Goal: Task Accomplishment & Management: Use online tool/utility

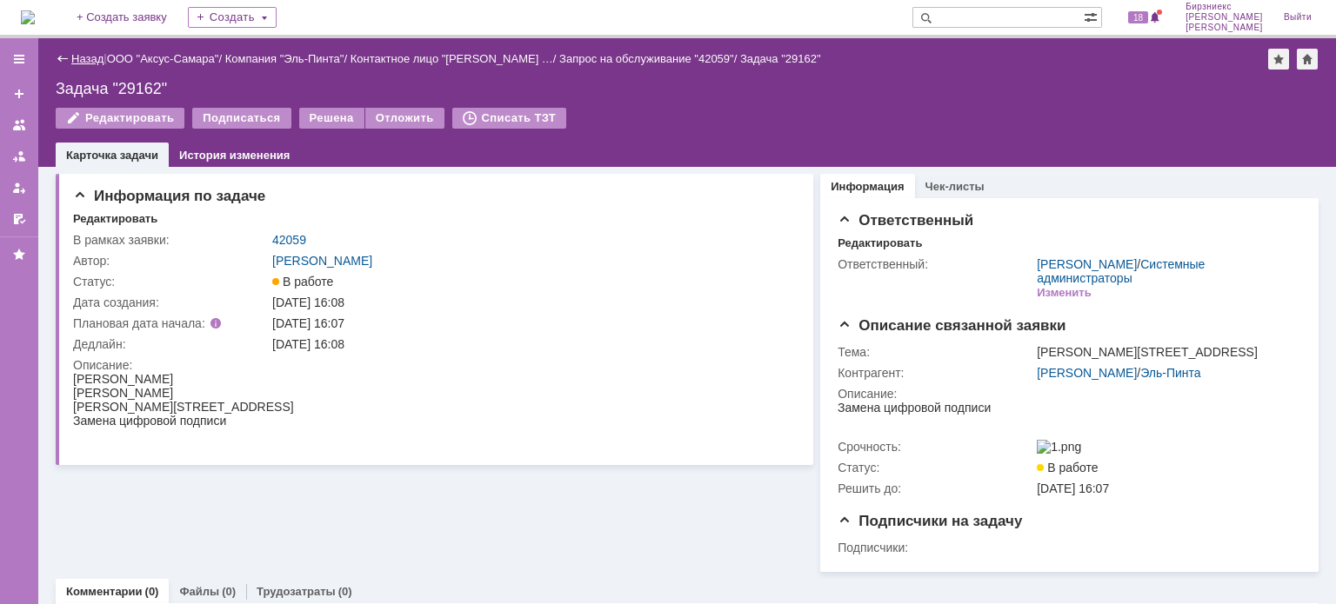
click at [87, 58] on link "Назад" at bounding box center [87, 58] width 32 height 13
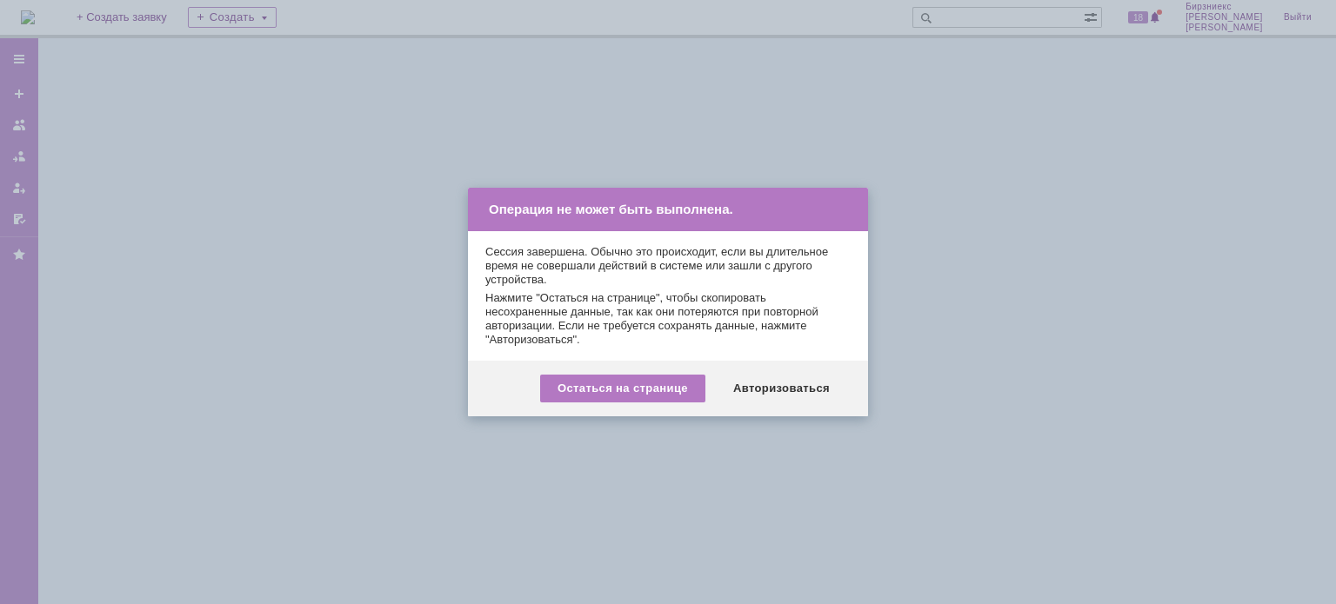
click at [941, 361] on div at bounding box center [668, 302] width 1336 height 604
click at [754, 389] on div "Авторизоваться" at bounding box center [781, 389] width 131 height 28
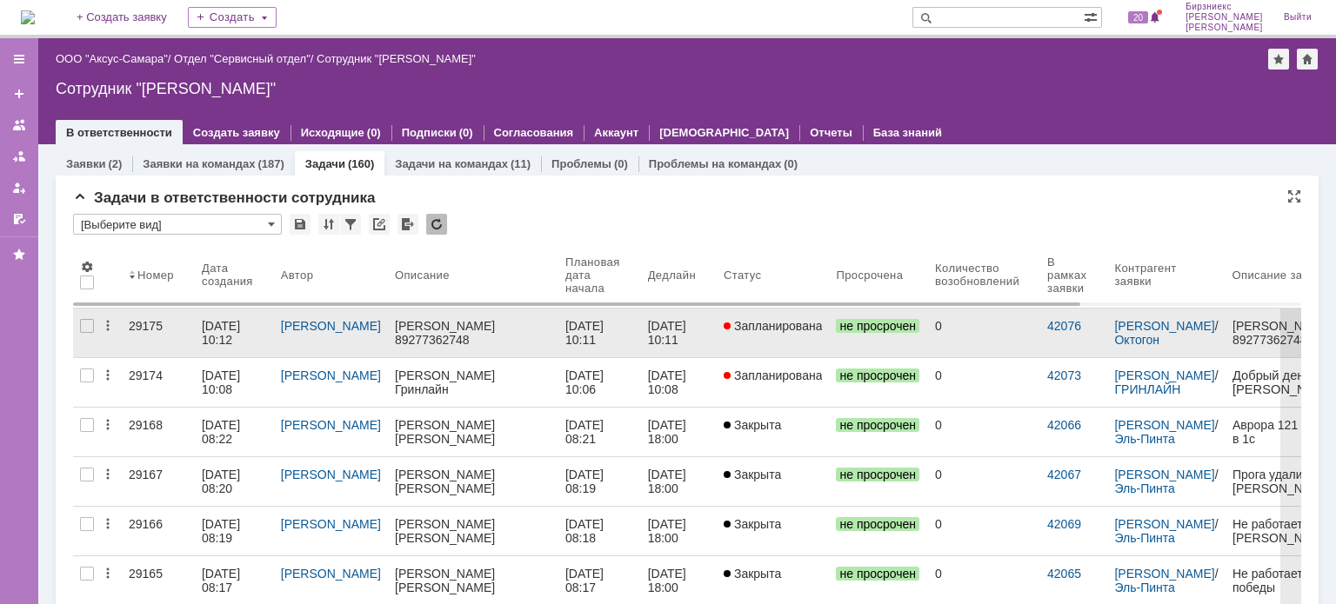
click at [195, 325] on link "[DATE] 10:12" at bounding box center [234, 333] width 79 height 49
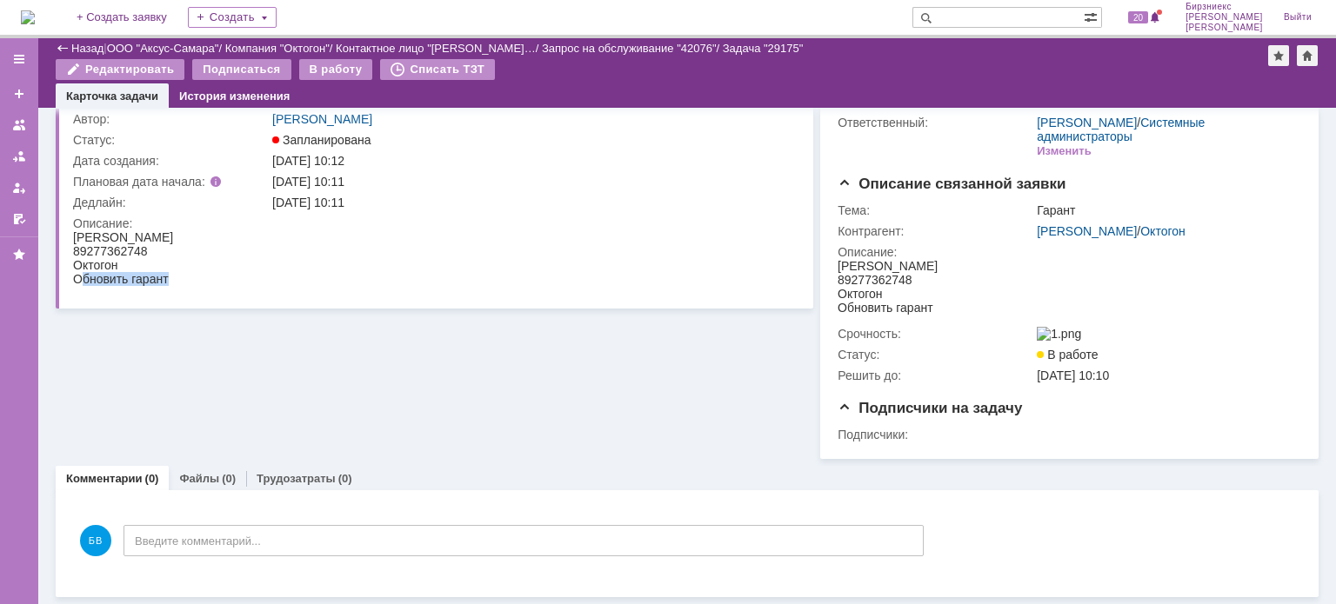
drag, startPoint x: 145, startPoint y: 283, endPoint x: 194, endPoint y: 284, distance: 48.7
click at [194, 284] on html "[PERSON_NAME] 89277362748 Октогон Обновить гарант" at bounding box center [428, 258] width 710 height 56
click at [182, 284] on td "Описание:" at bounding box center [432, 254] width 719 height 82
click at [165, 286] on div "Обновить гарант" at bounding box center [123, 279] width 100 height 14
drag, startPoint x: 170, startPoint y: 282, endPoint x: 132, endPoint y: 282, distance: 38.3
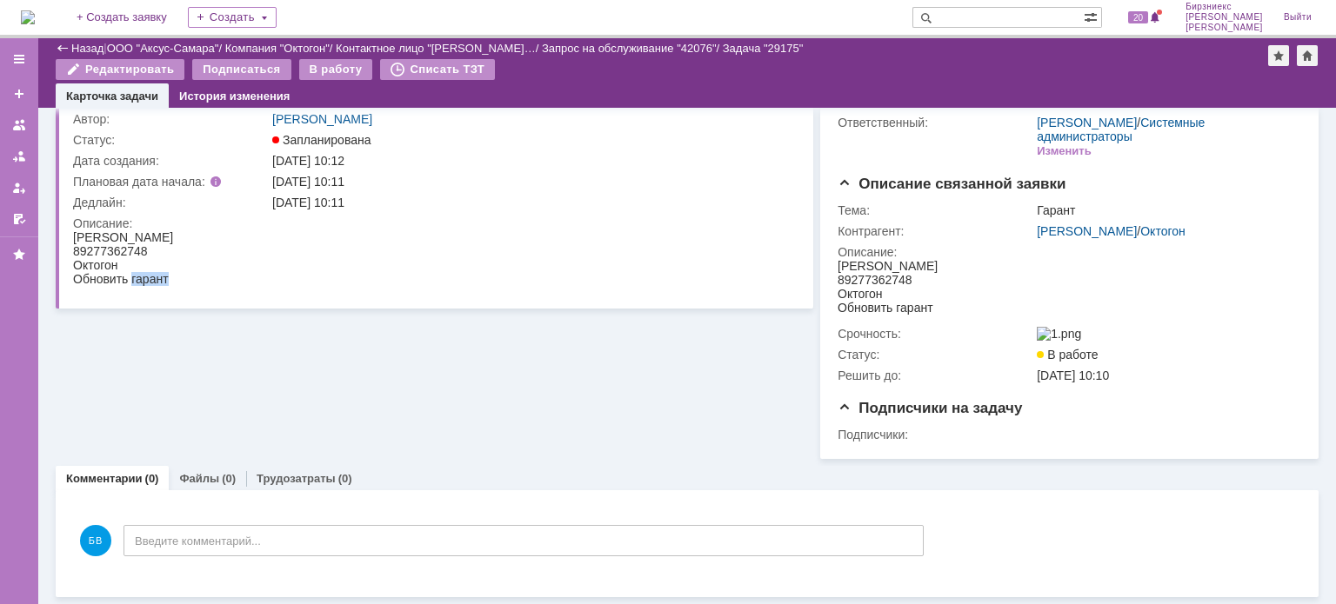
click at [132, 282] on html "[PERSON_NAME] 89277362748 Октогон Обновить гарант" at bounding box center [428, 258] width 710 height 56
click at [79, 43] on link "Назад" at bounding box center [87, 48] width 32 height 13
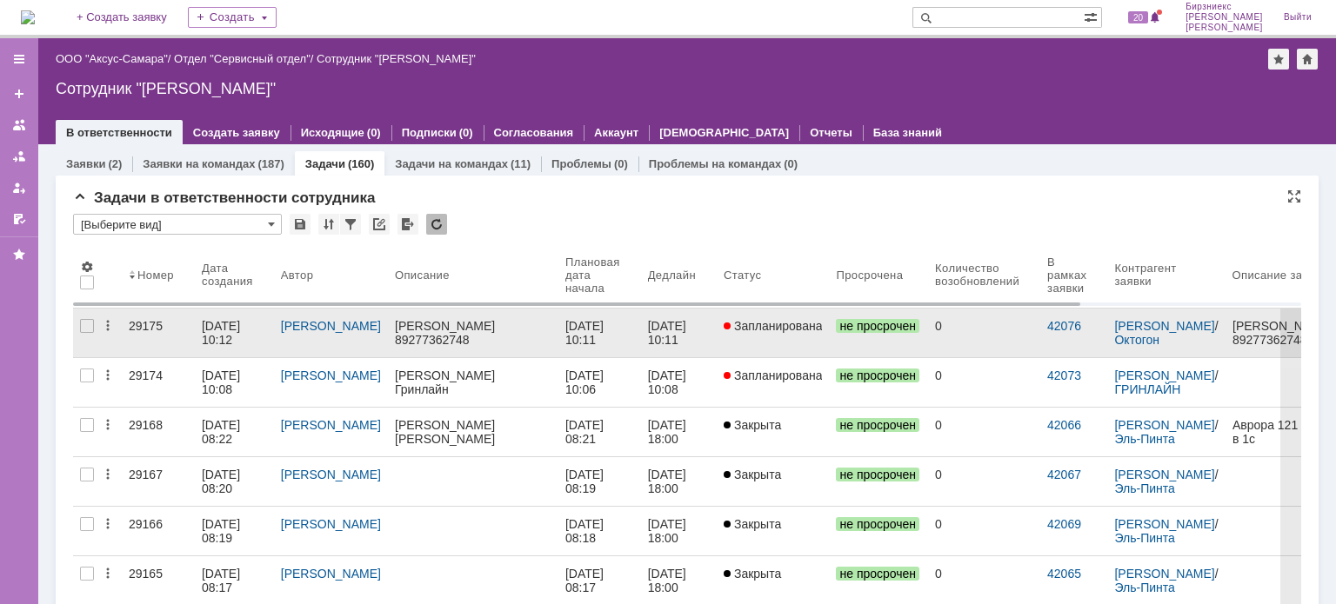
click at [369, 330] on div "[PERSON_NAME]" at bounding box center [331, 326] width 100 height 14
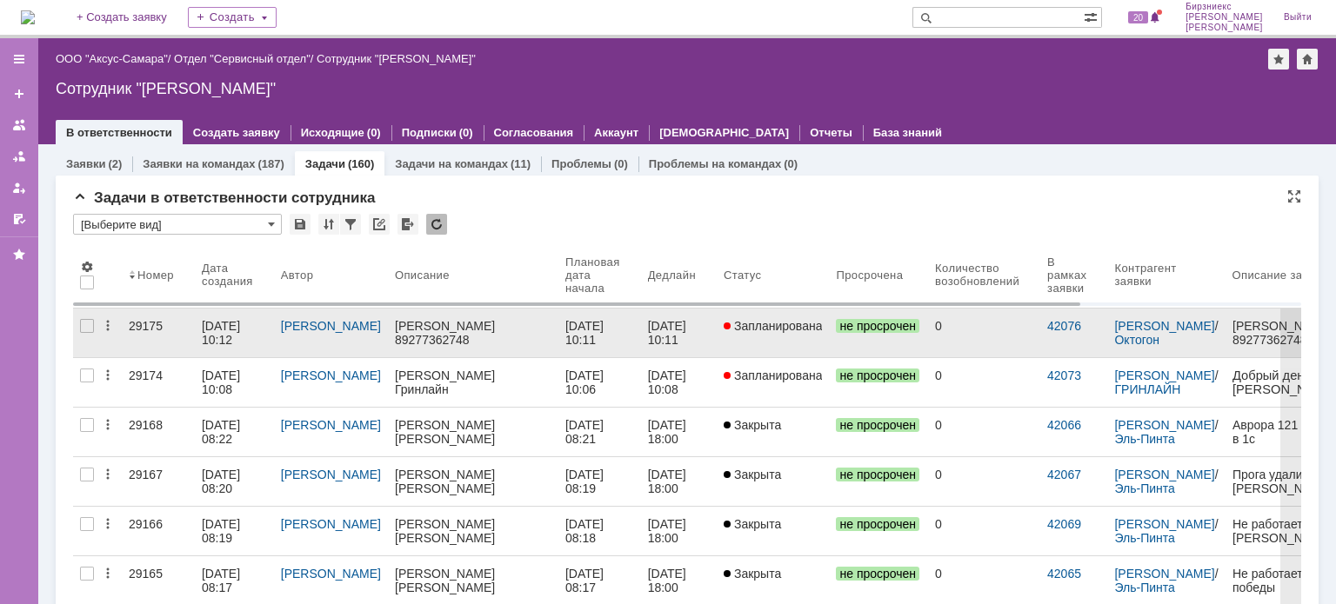
click at [225, 319] on div "[DATE] 10:12" at bounding box center [223, 333] width 42 height 28
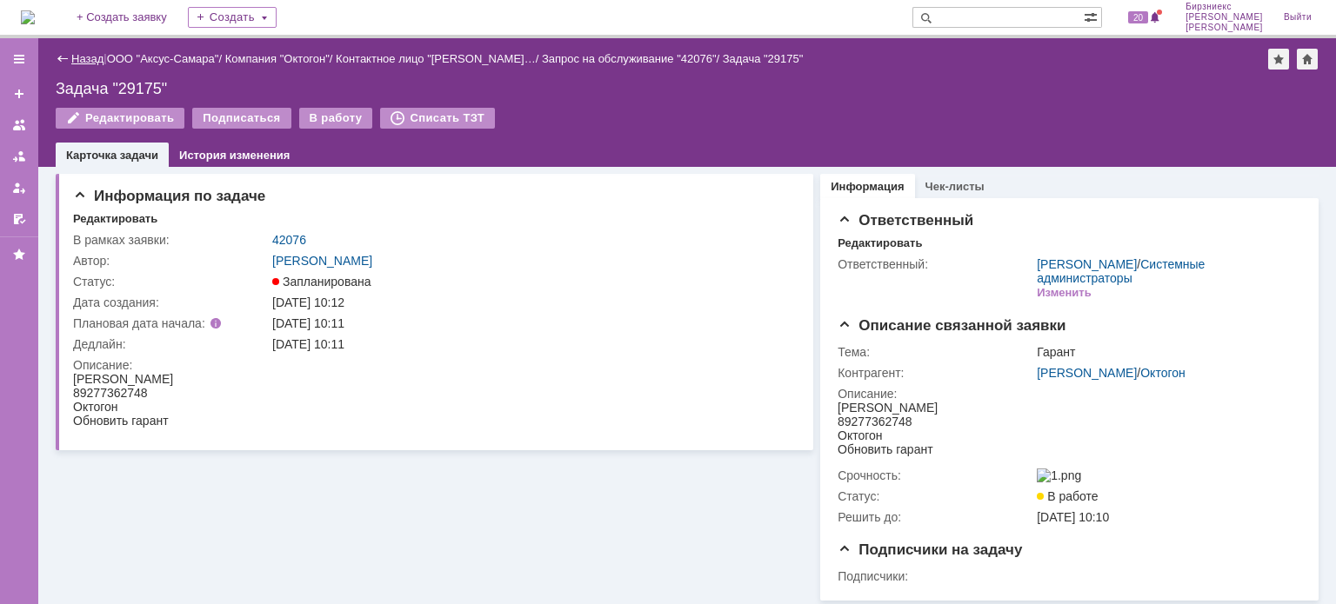
click at [89, 57] on link "Назад" at bounding box center [87, 58] width 32 height 13
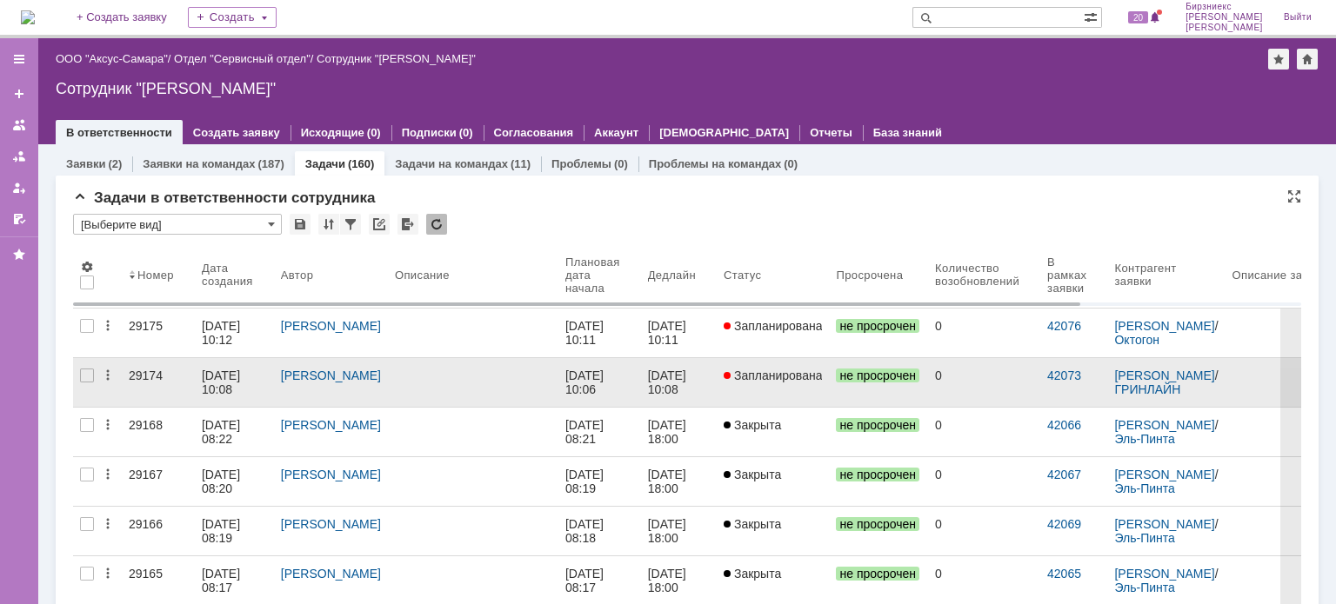
click at [215, 392] on div "[DATE] 10:08" at bounding box center [223, 383] width 42 height 28
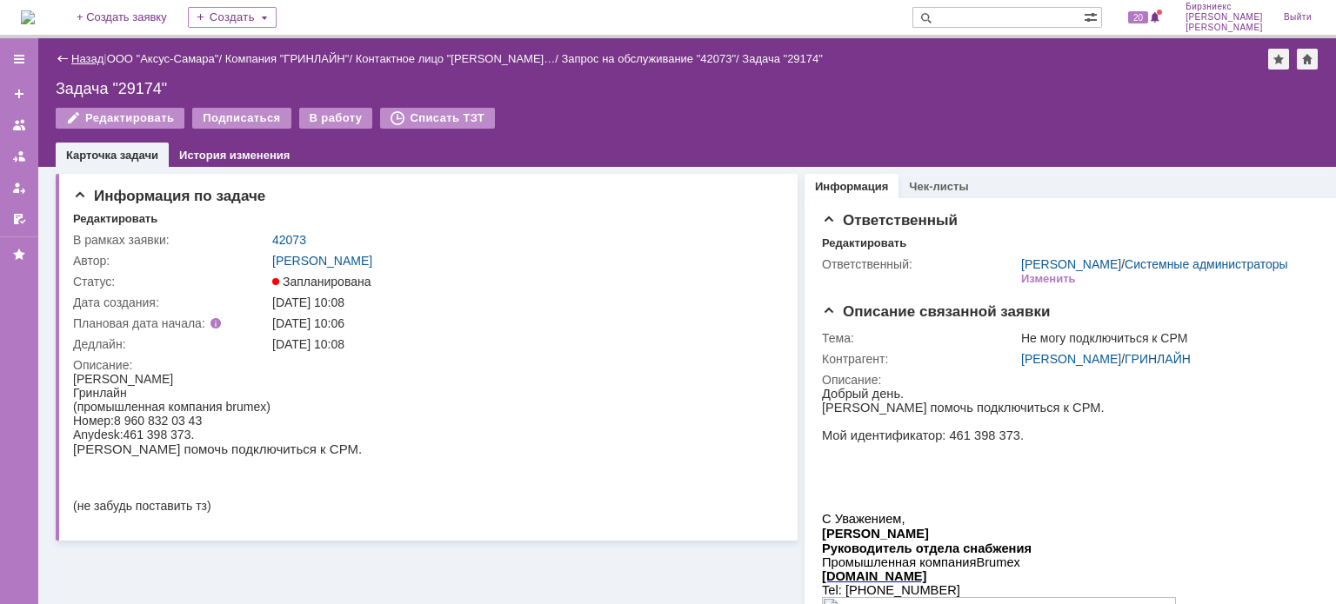
click at [77, 56] on link "Назад" at bounding box center [87, 58] width 32 height 13
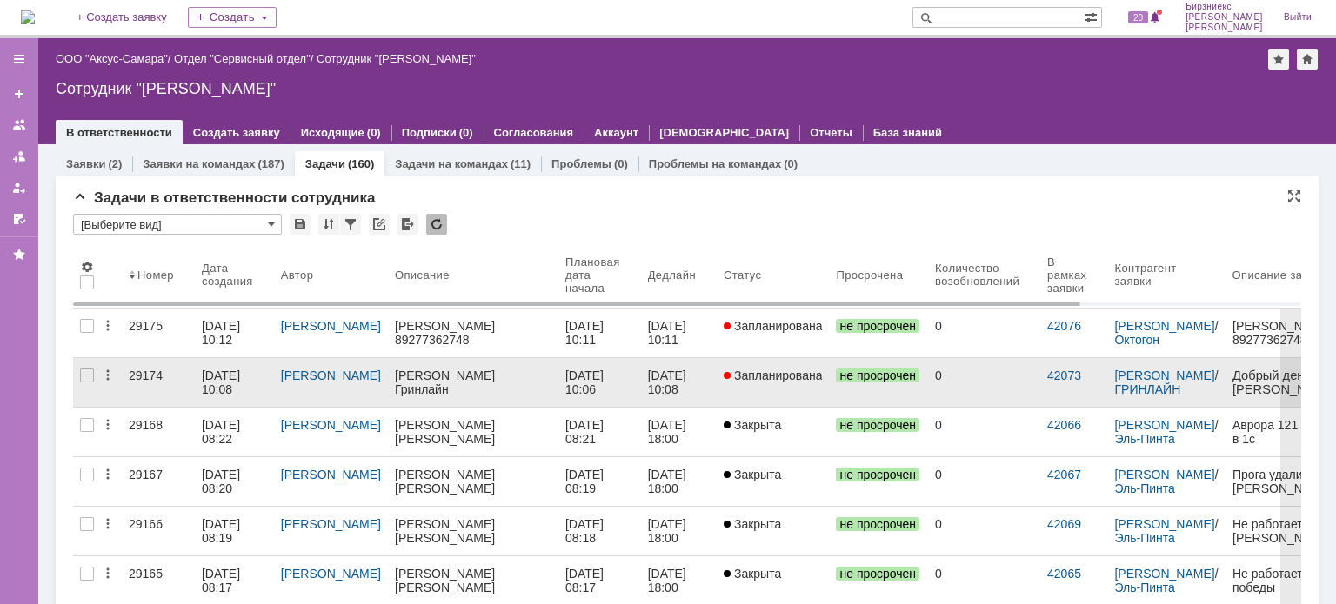
click at [230, 382] on div "[DATE] 10:08" at bounding box center [223, 383] width 42 height 28
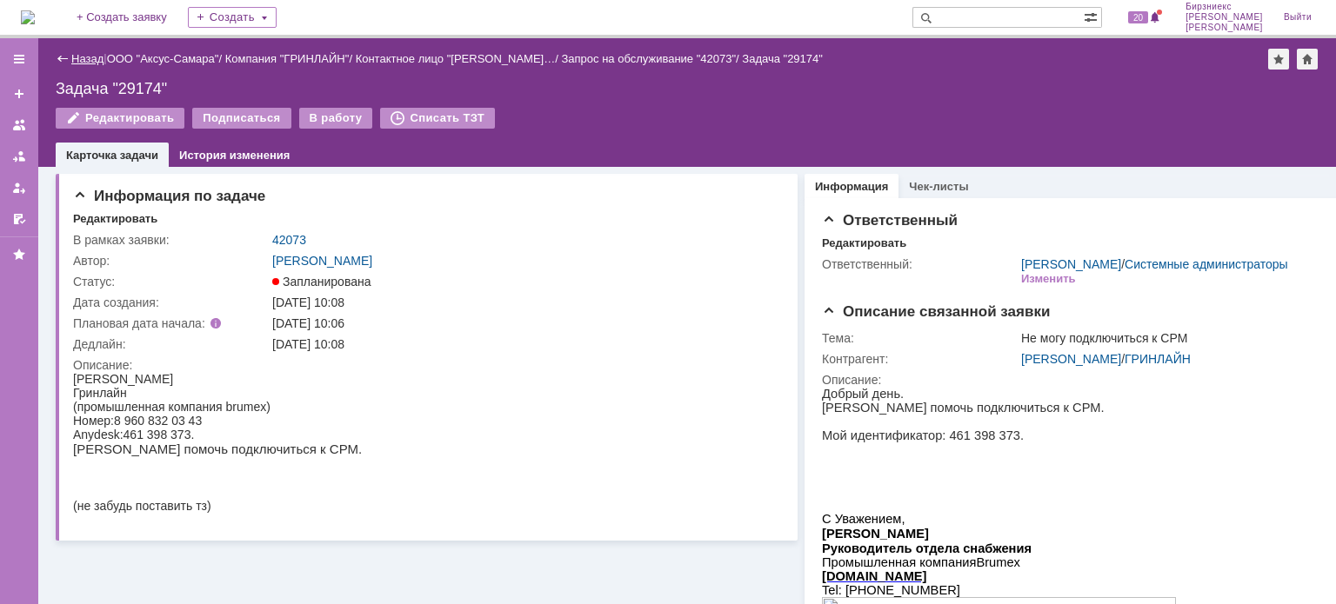
click at [83, 62] on link "Назад" at bounding box center [87, 58] width 32 height 13
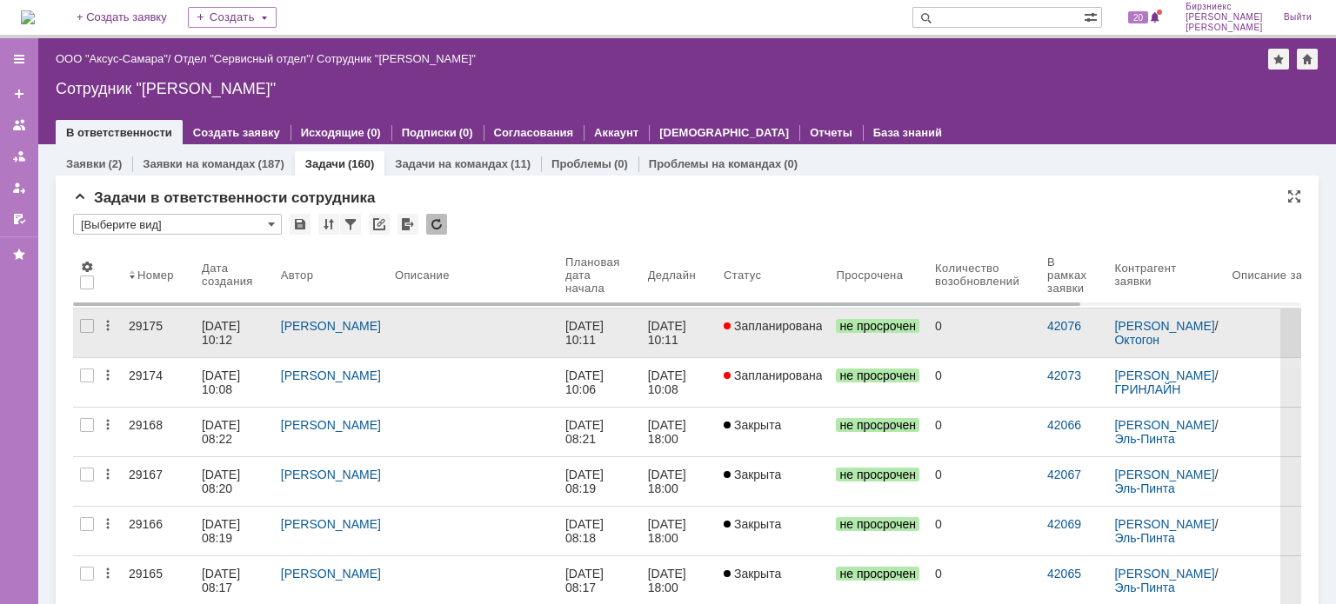
click at [211, 323] on div "[DATE] 10:12" at bounding box center [223, 333] width 42 height 28
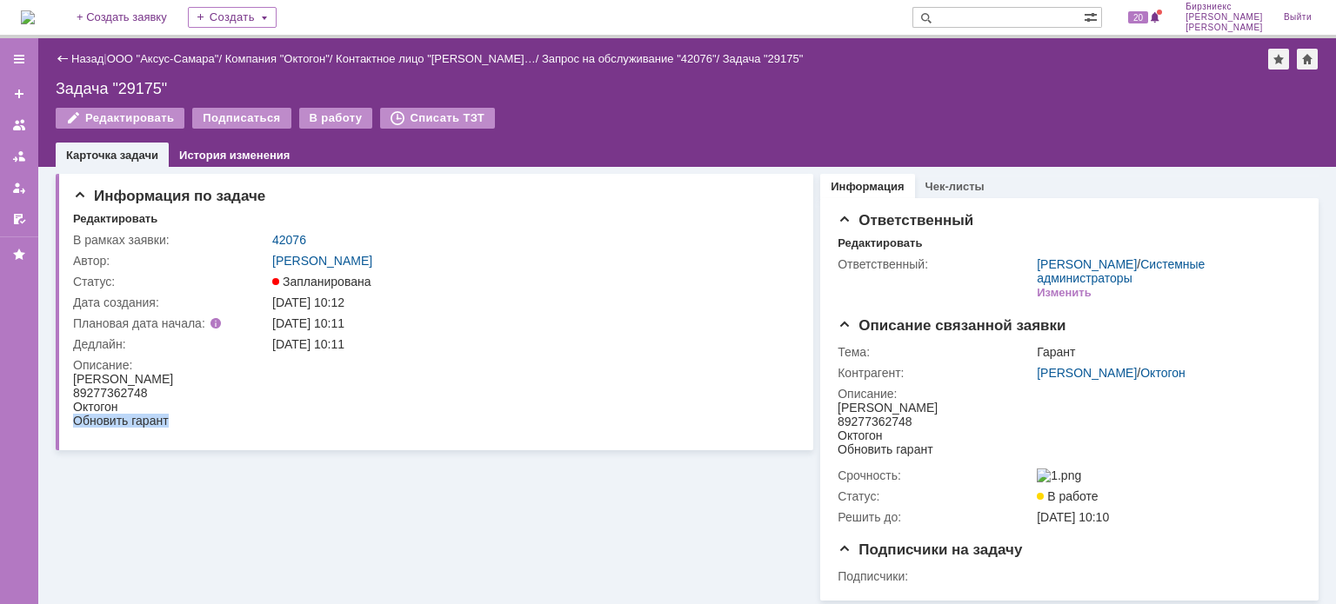
drag, startPoint x: 177, startPoint y: 419, endPoint x: 75, endPoint y: 423, distance: 102.7
click at [75, 423] on html "[PERSON_NAME] 89277362748 Октогон Обновить гарант" at bounding box center [428, 400] width 710 height 56
click at [146, 396] on div "89277362748" at bounding box center [123, 393] width 100 height 14
click at [313, 115] on div "В работу" at bounding box center [336, 118] width 74 height 21
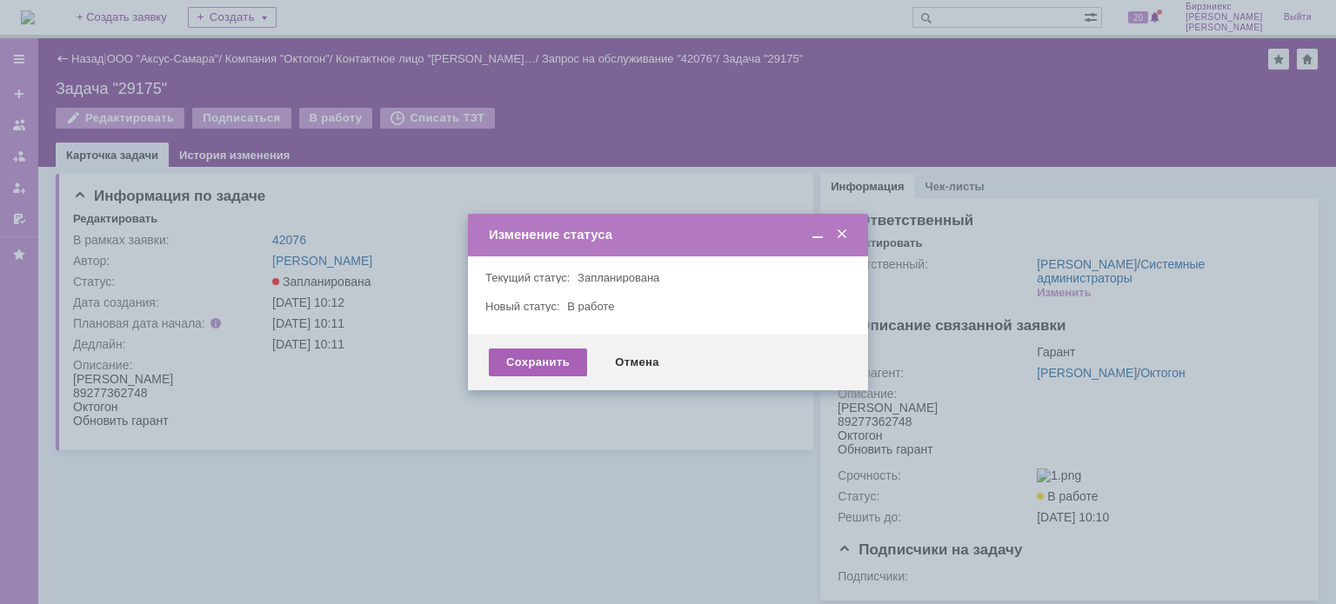
click at [533, 357] on div "Сохранить" at bounding box center [538, 363] width 98 height 28
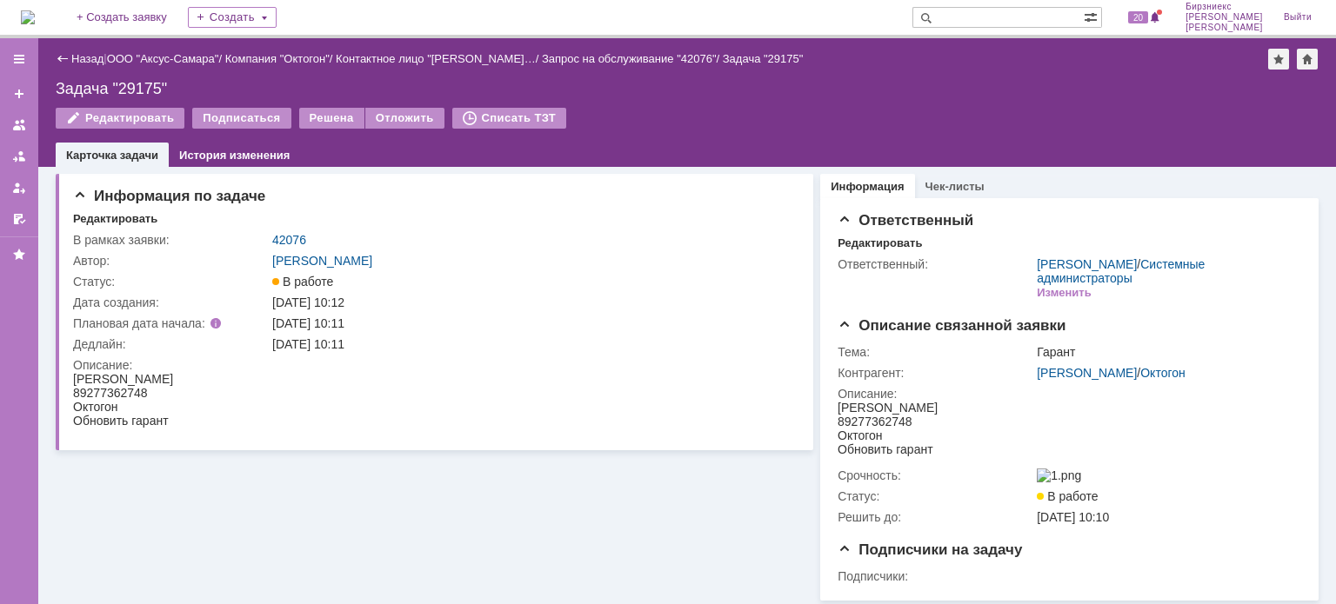
click at [76, 65] on link "Назад" at bounding box center [87, 58] width 32 height 13
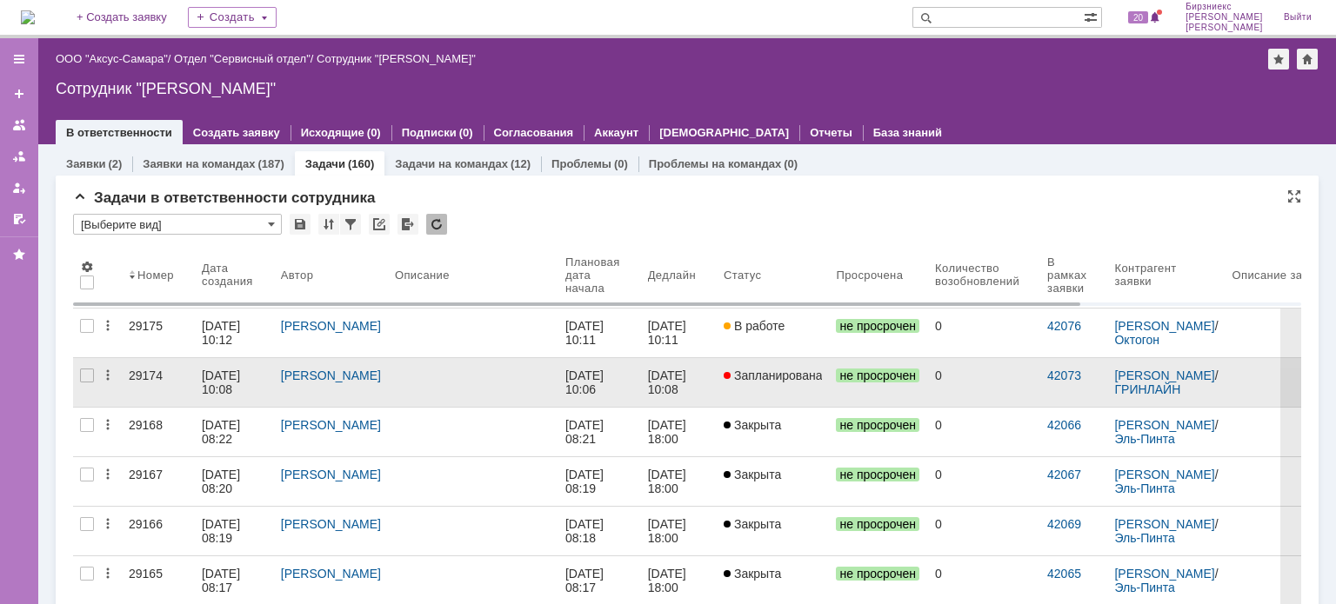
click at [433, 380] on div at bounding box center [473, 376] width 157 height 14
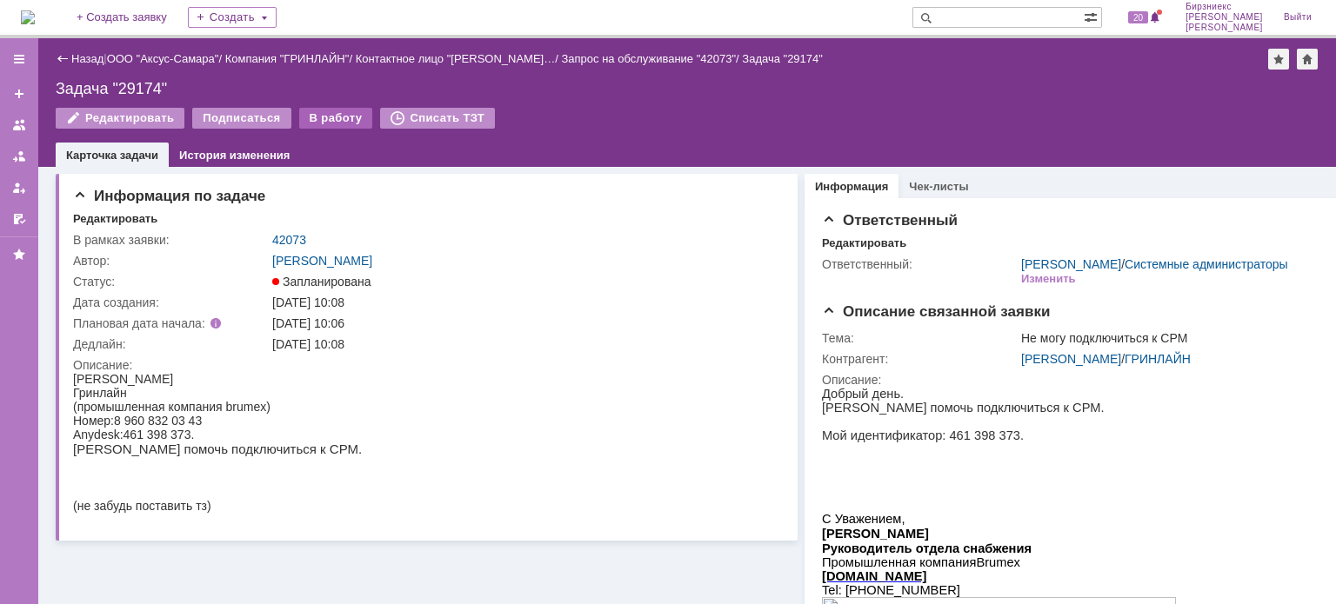
click at [319, 123] on div "В работу" at bounding box center [336, 118] width 74 height 21
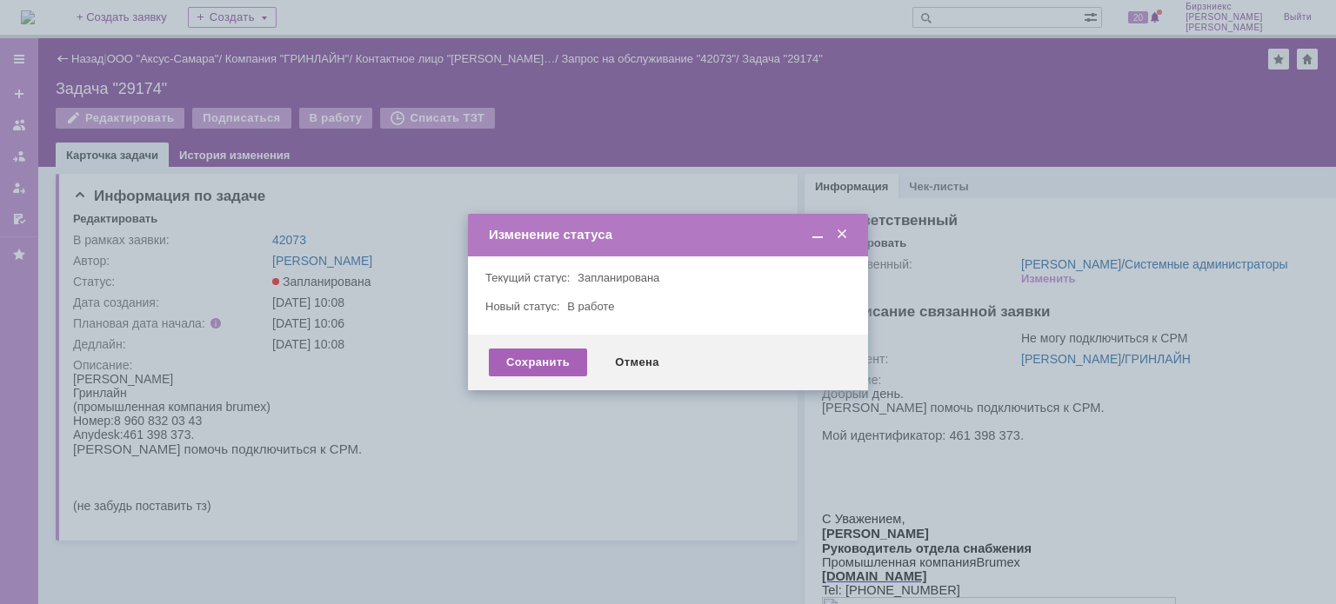
click at [504, 362] on div "Сохранить" at bounding box center [538, 363] width 98 height 28
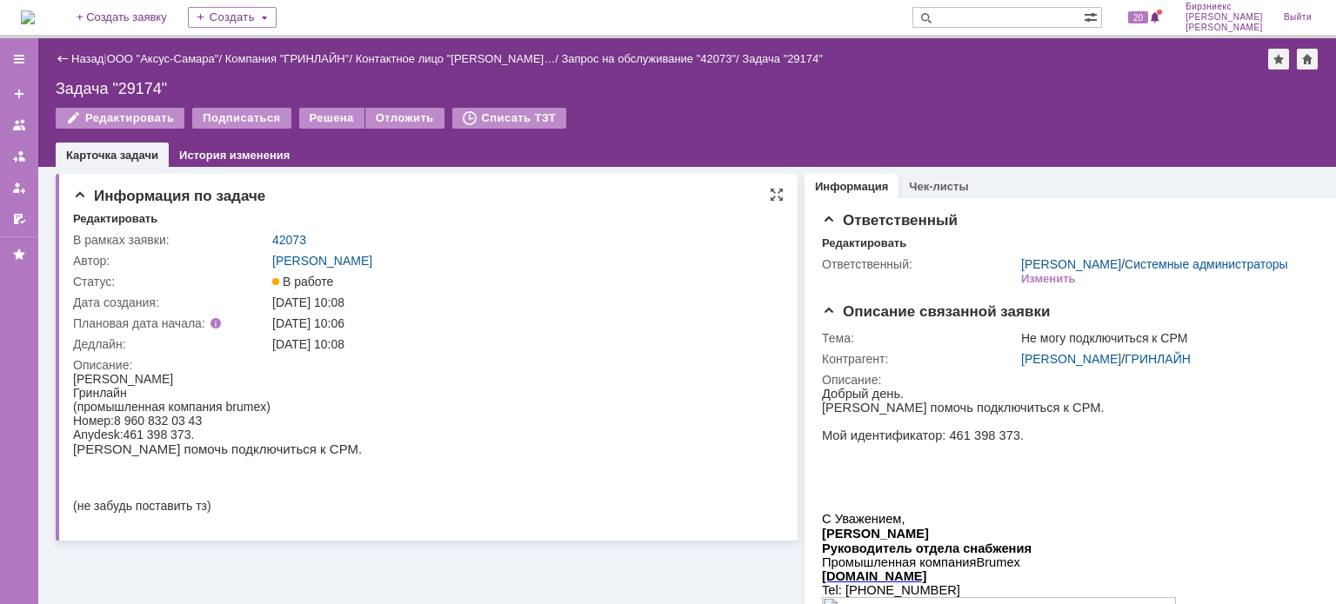
scroll to position [174, 0]
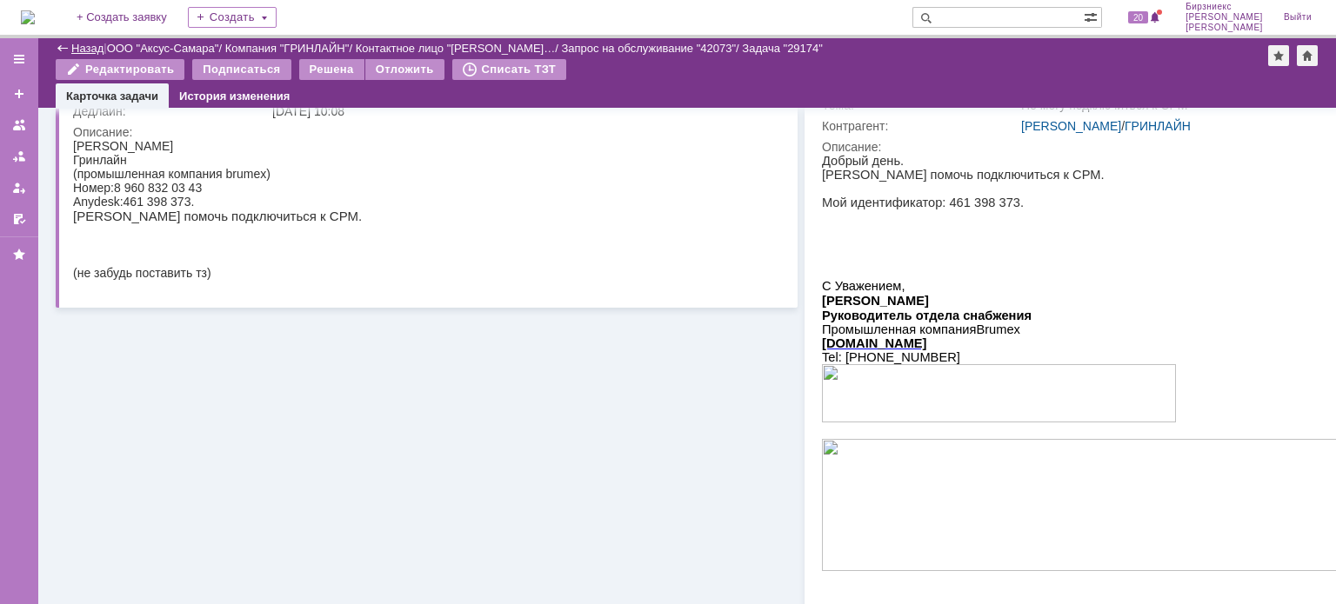
click at [86, 49] on link "Назад" at bounding box center [87, 48] width 32 height 13
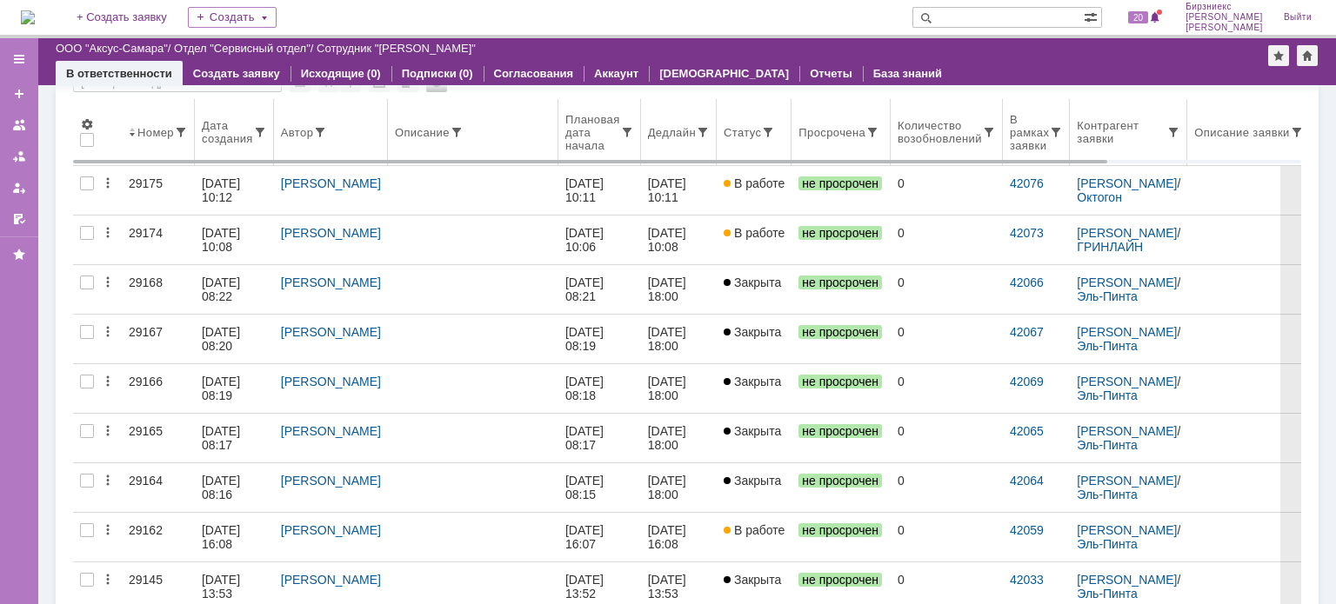
scroll to position [174, 0]
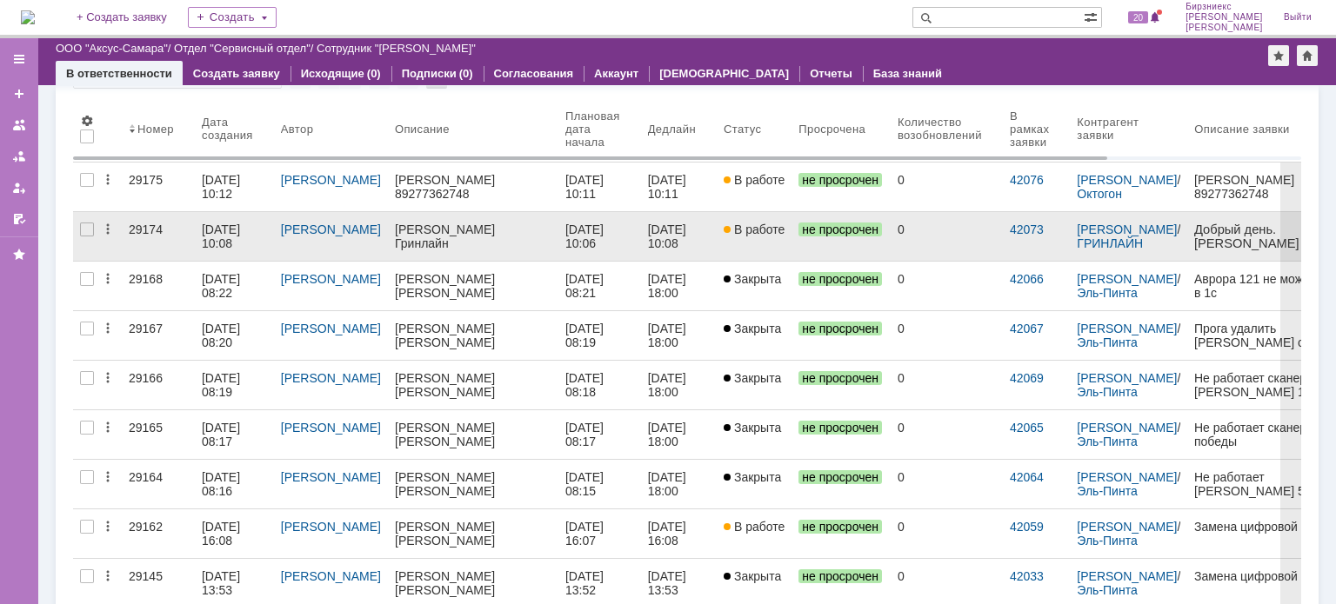
click at [223, 242] on div "[DATE] 10:08" at bounding box center [223, 237] width 42 height 28
